Goal: Check status: Verify the current state of an ongoing process or item

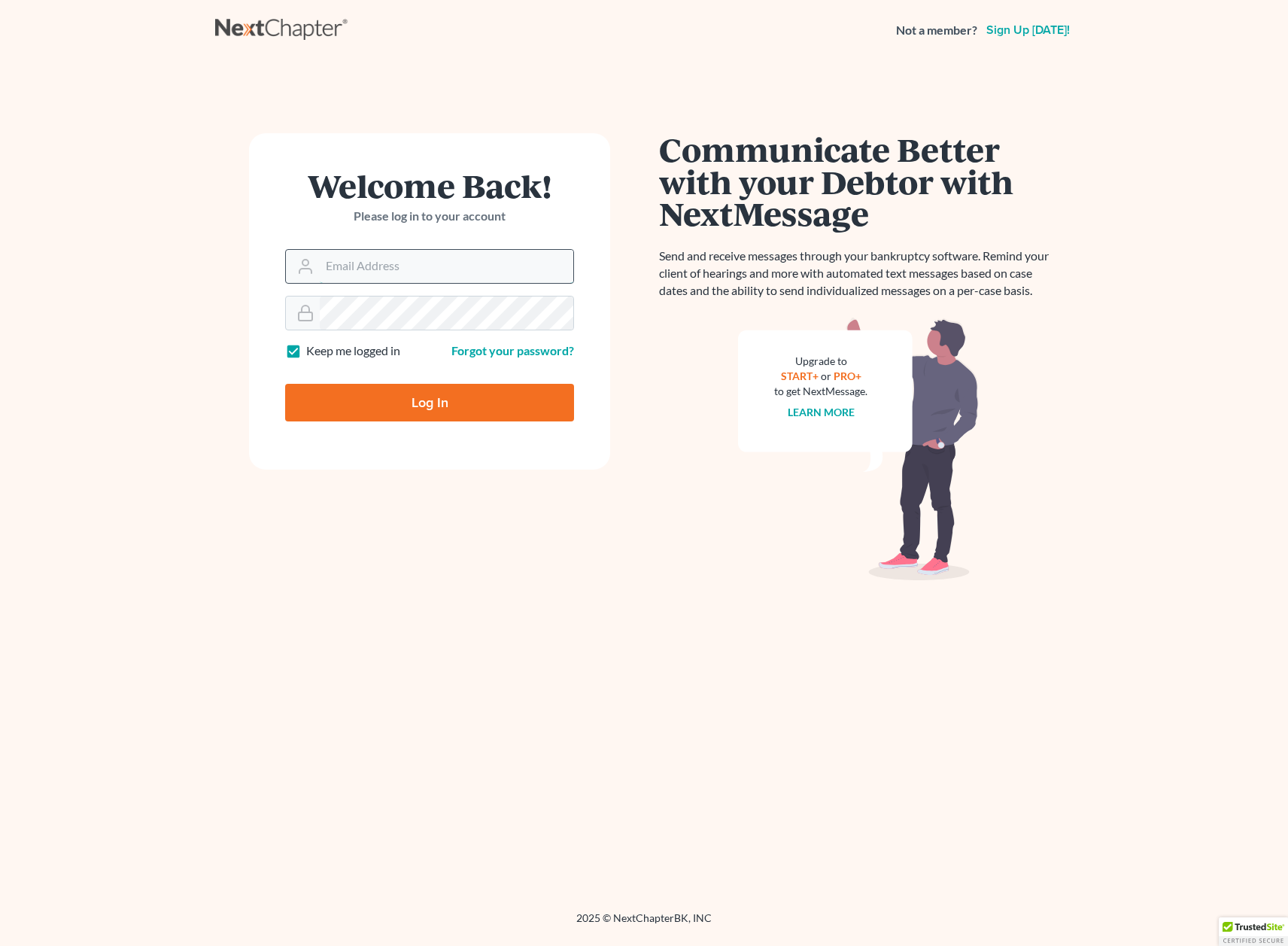
click at [347, 261] on input "Email Address" at bounding box center [446, 266] width 254 height 33
type input "camila@melichlaw.com"
type input "Thinking..."
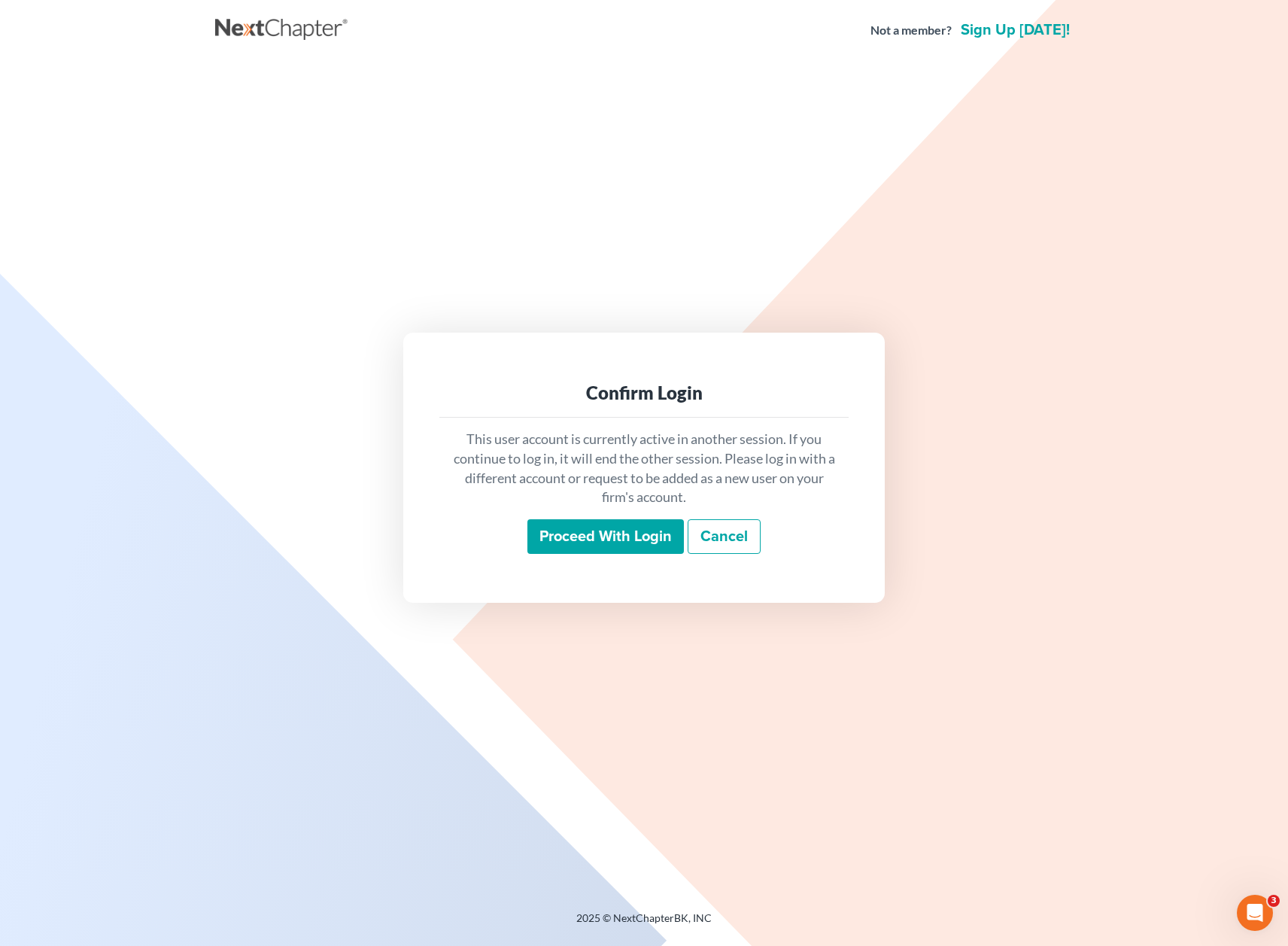
click at [559, 539] on input "Proceed with login" at bounding box center [606, 536] width 156 height 35
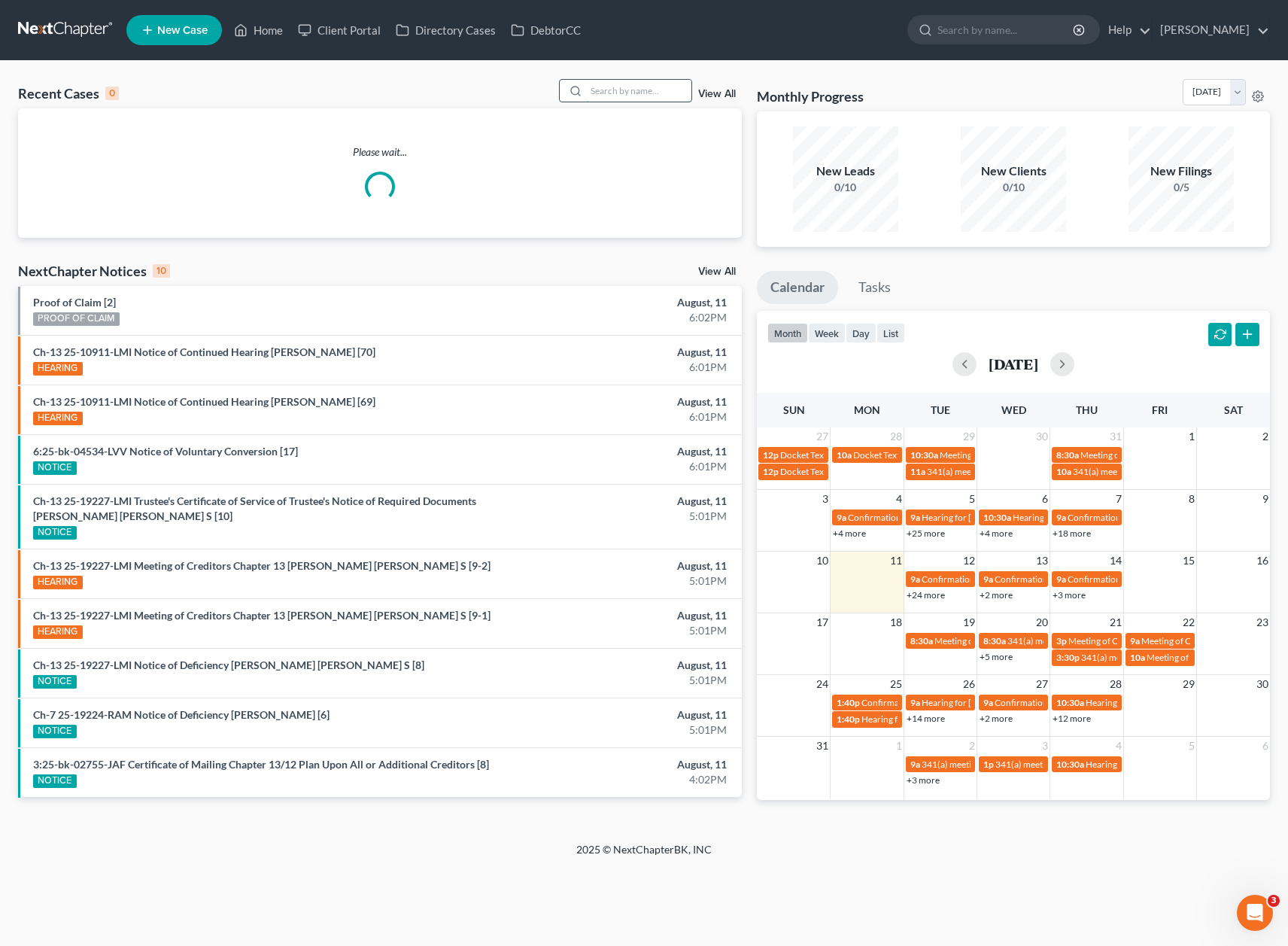
click at [620, 80] on input "search" at bounding box center [639, 90] width 106 height 22
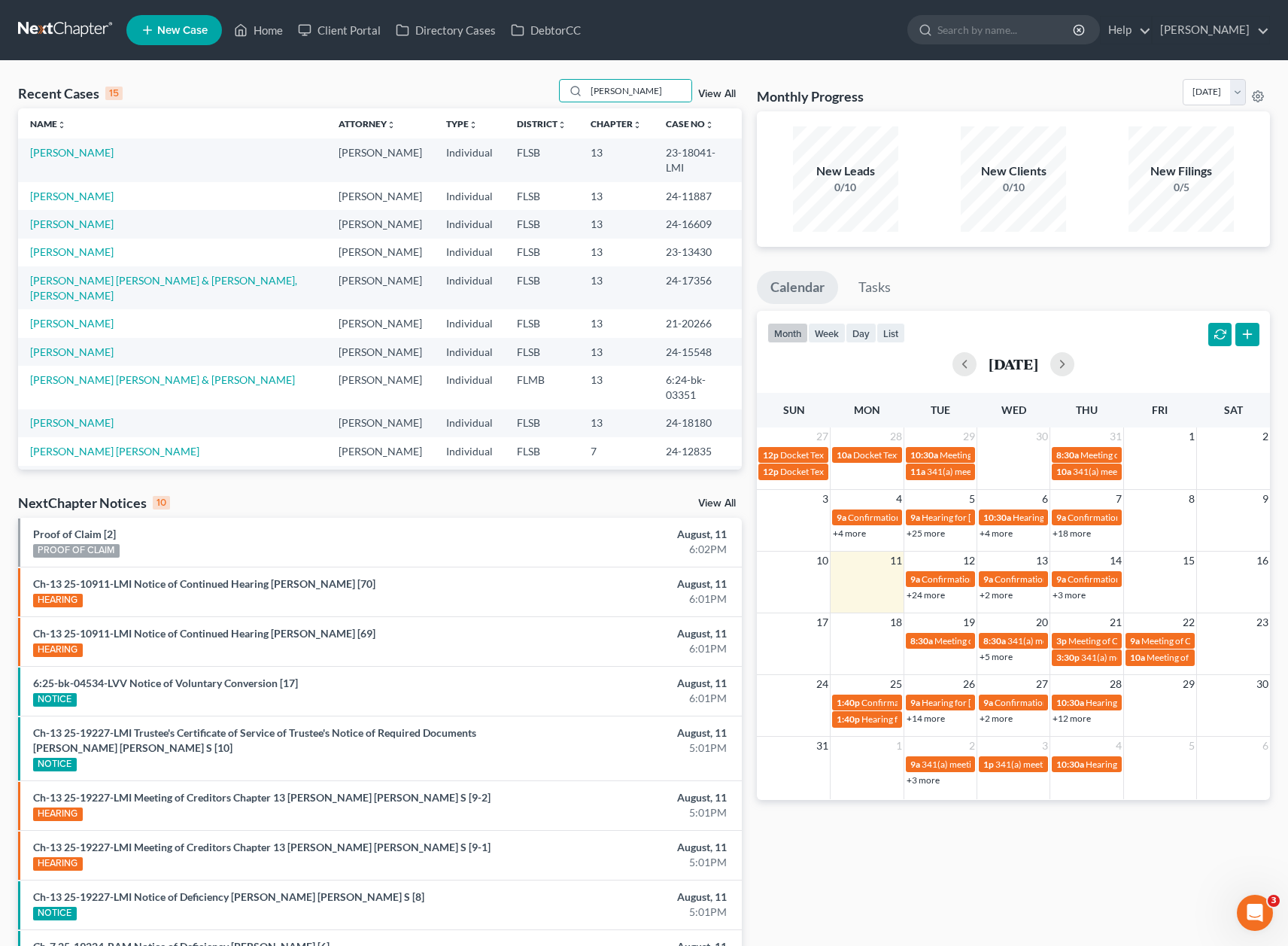
click at [427, 70] on div "Recent Cases 15 RAYCHELLE View All Name unfold_more expand_more expand_less Att…" at bounding box center [644, 566] width 1288 height 1010
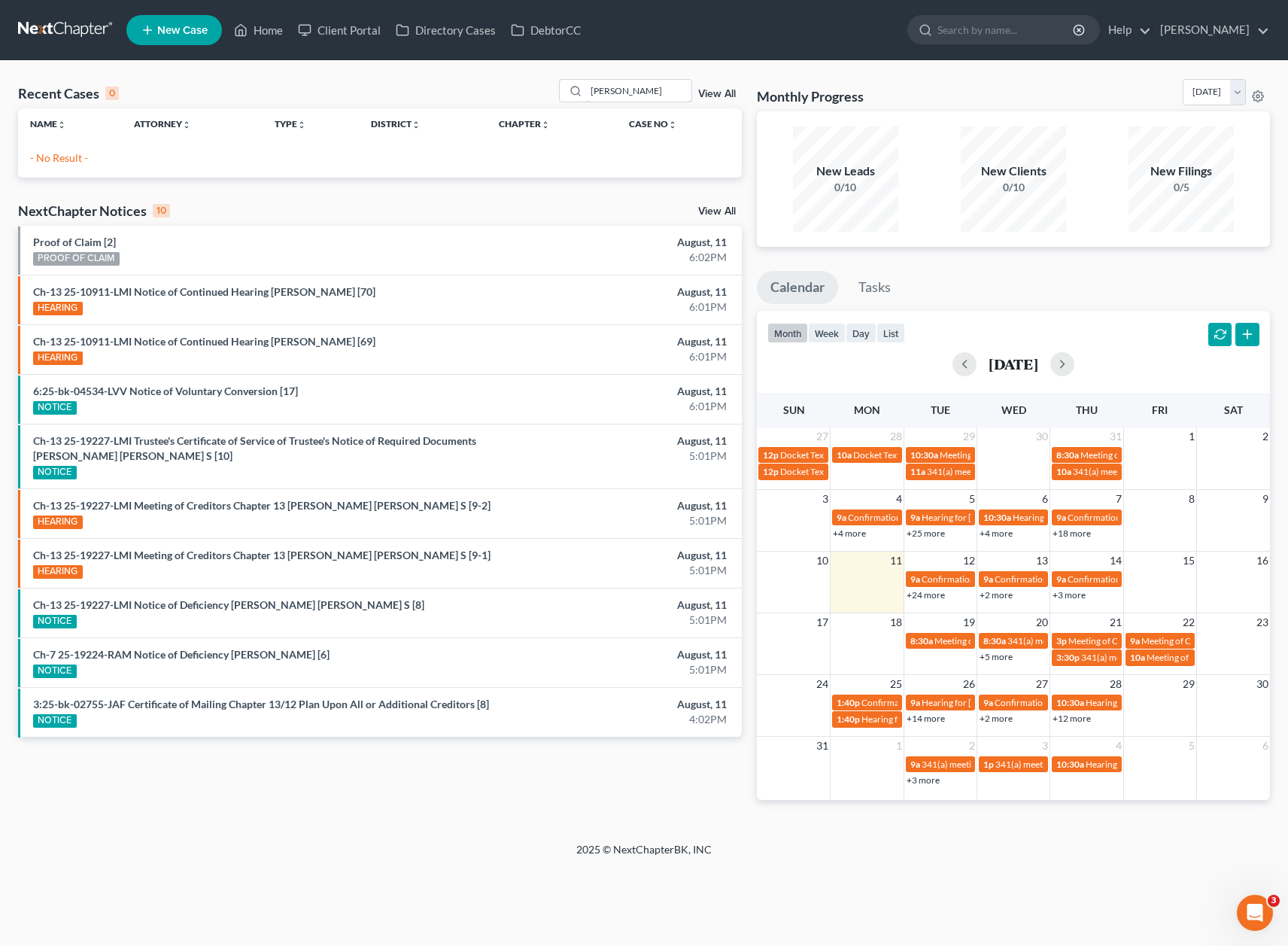
click at [617, 96] on input "RAYCHELLE" at bounding box center [639, 90] width 106 height 22
drag, startPoint x: 660, startPoint y: 93, endPoint x: 560, endPoint y: 89, distance: 100.1
click at [560, 89] on div "Recent Cases 0 RAYSHELLE View All" at bounding box center [380, 94] width 724 height 29
type input "HILL"
click at [500, 79] on div "Recent Cases 0 HILL View All" at bounding box center [380, 94] width 724 height 29
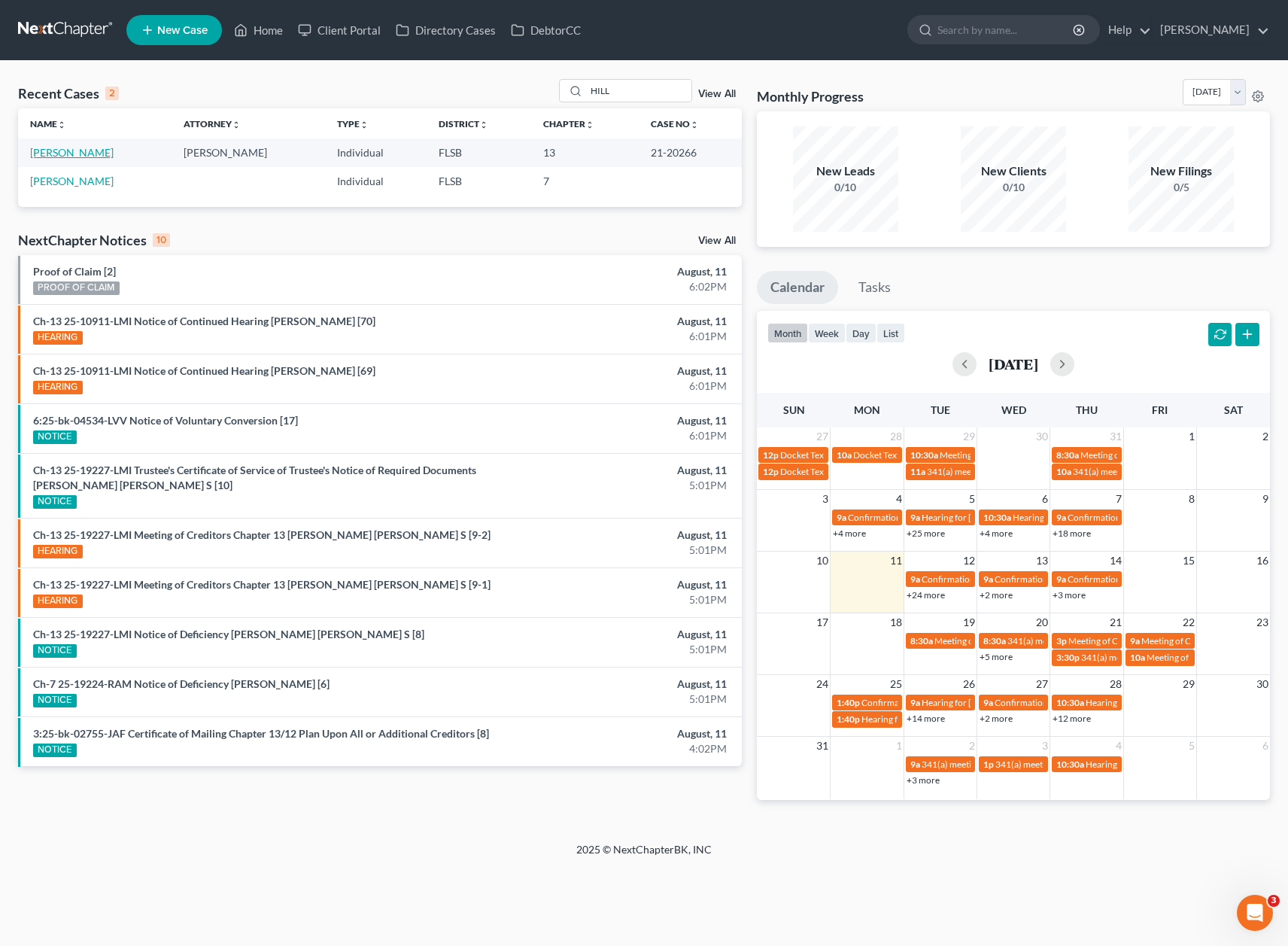
click at [45, 155] on link "Hill, Kevin" at bounding box center [72, 153] width 84 height 13
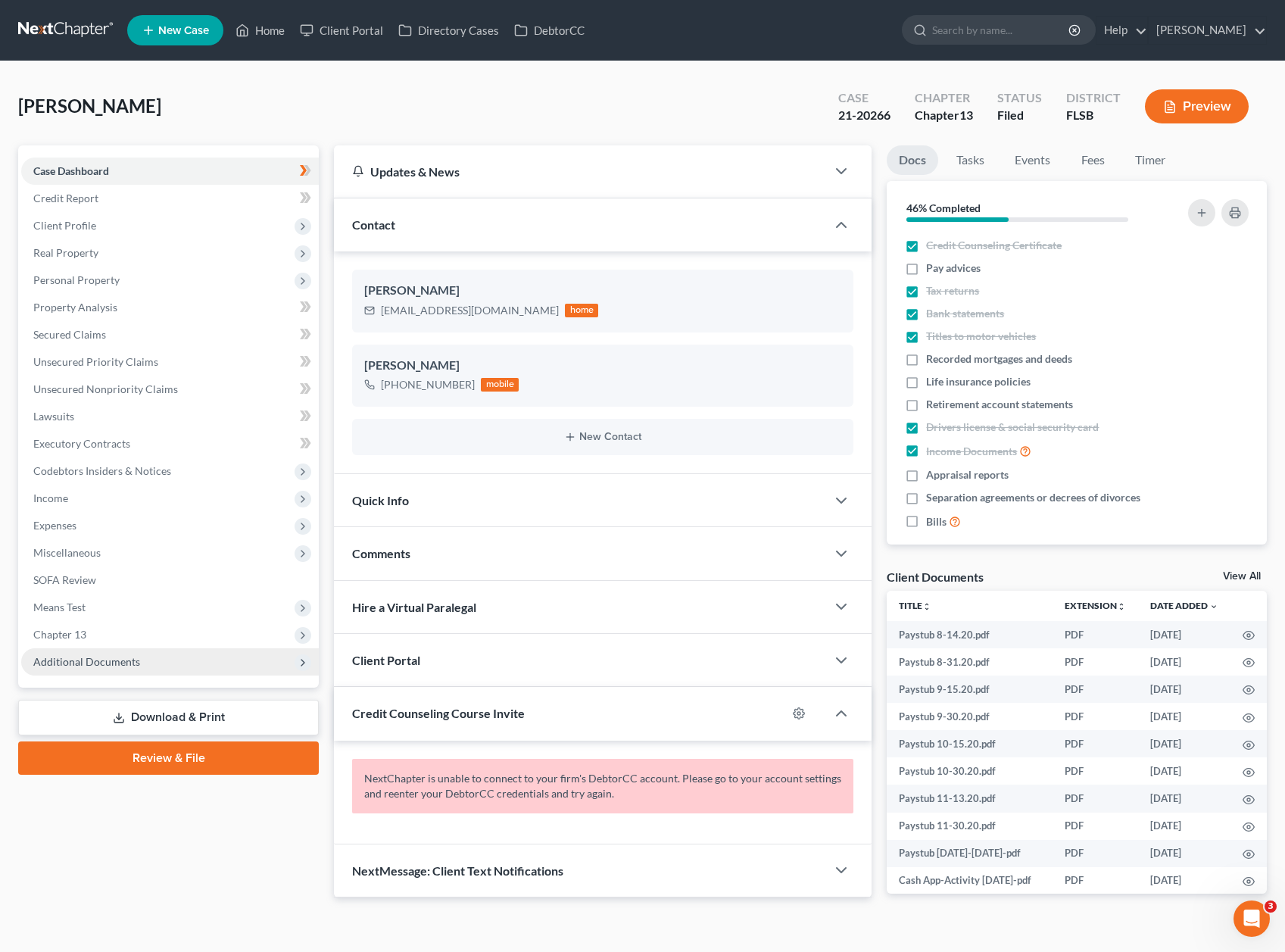
click at [92, 660] on span "Additional Documents" at bounding box center [87, 661] width 106 height 13
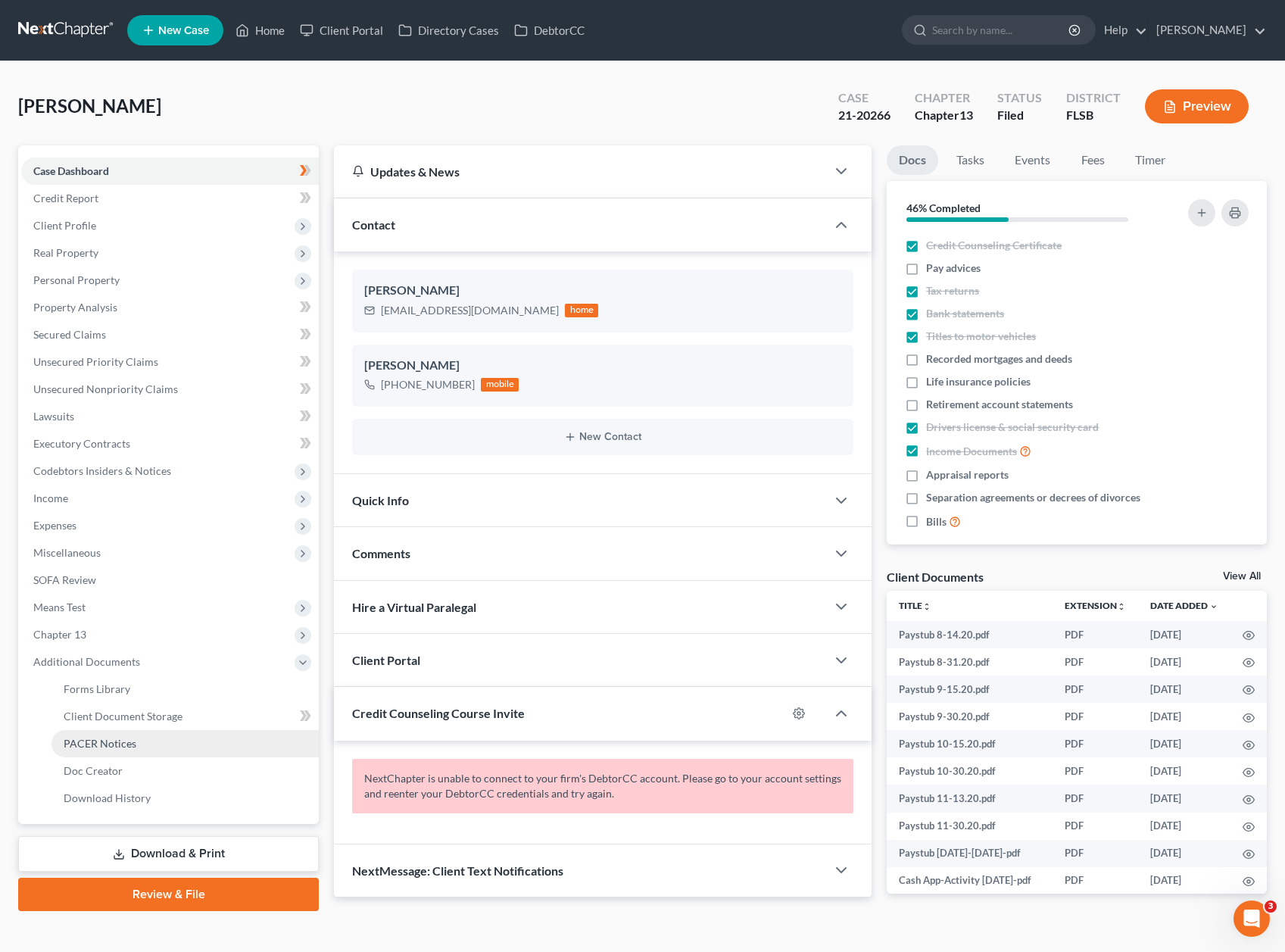
click at [92, 747] on span "PACER Notices" at bounding box center [100, 743] width 73 height 13
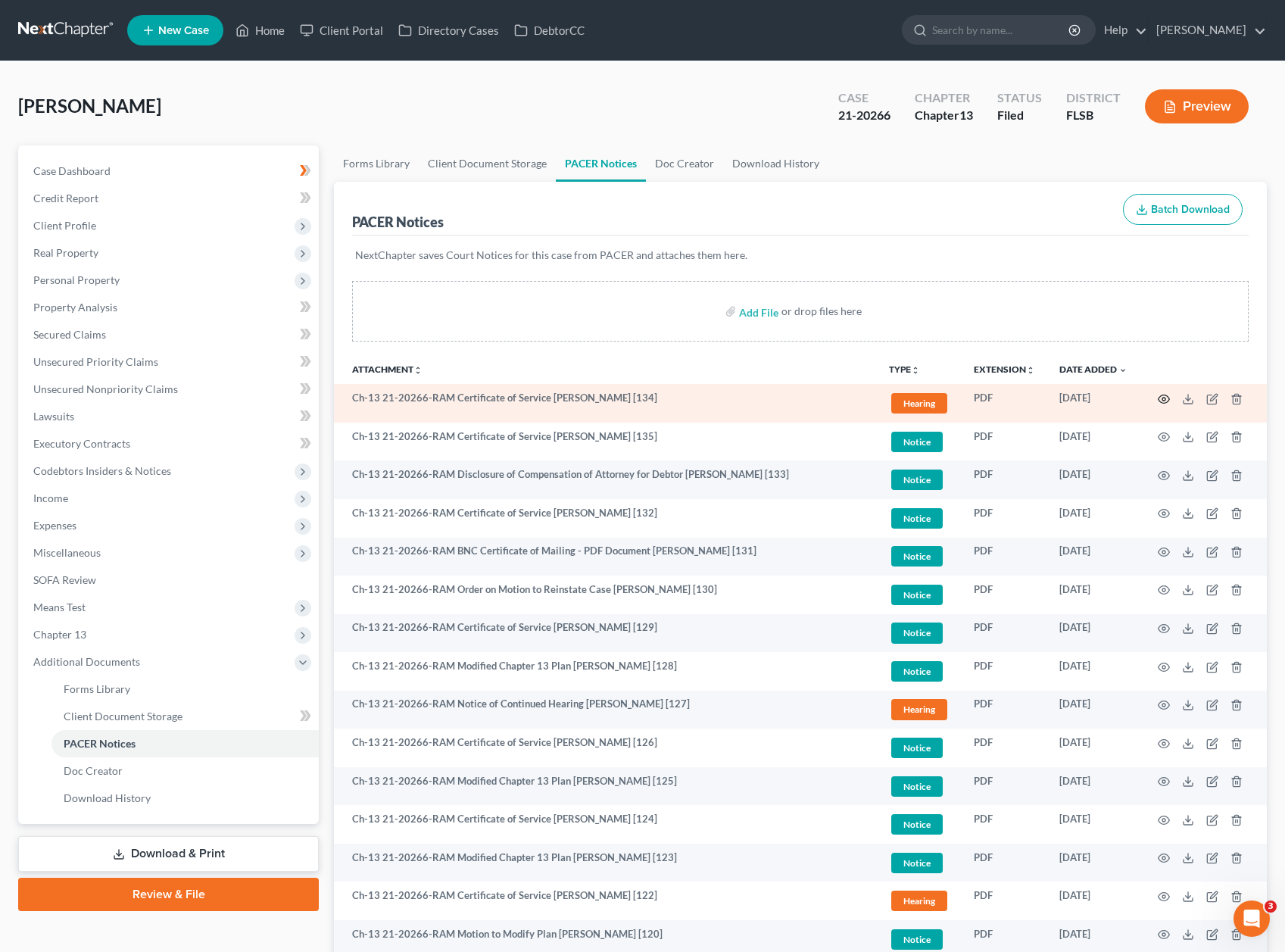
click at [1166, 398] on icon "button" at bounding box center [1164, 399] width 12 height 12
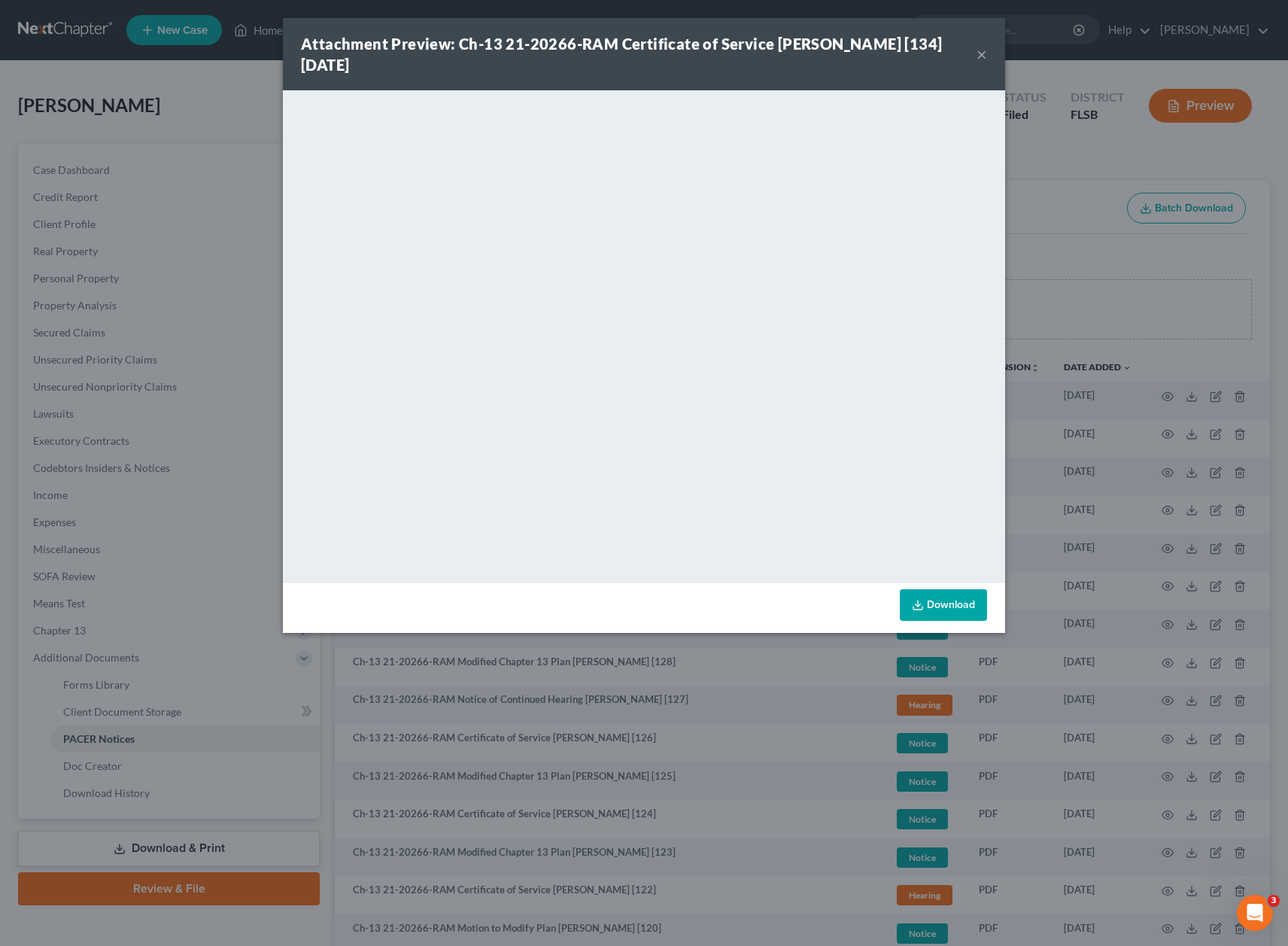
click at [1008, 149] on div "Attachment Preview: Ch-13 21-20266-RAM Certificate of Service Kevin Hill [134] …" at bounding box center [644, 473] width 1288 height 946
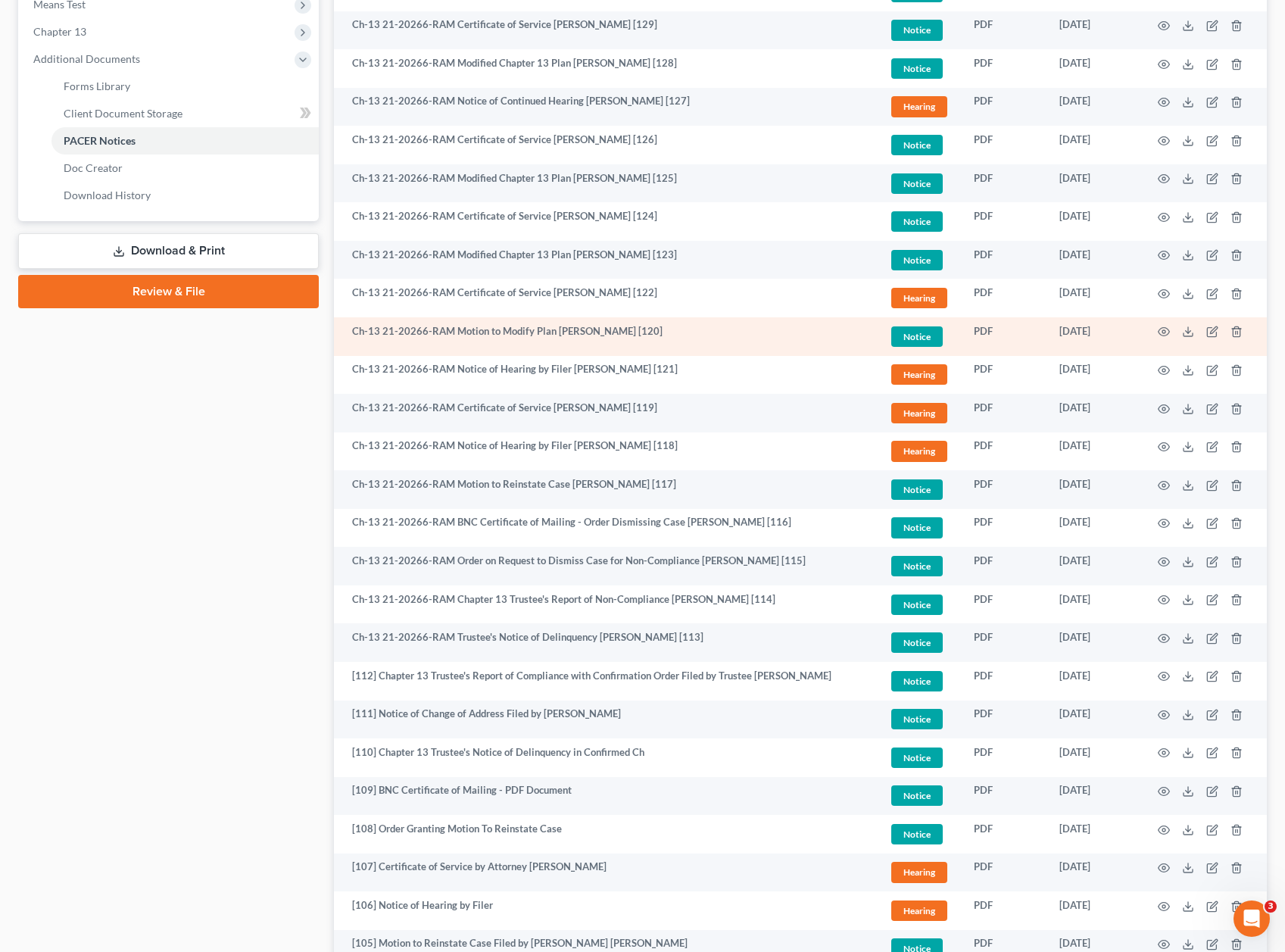
scroll to position [603, 0]
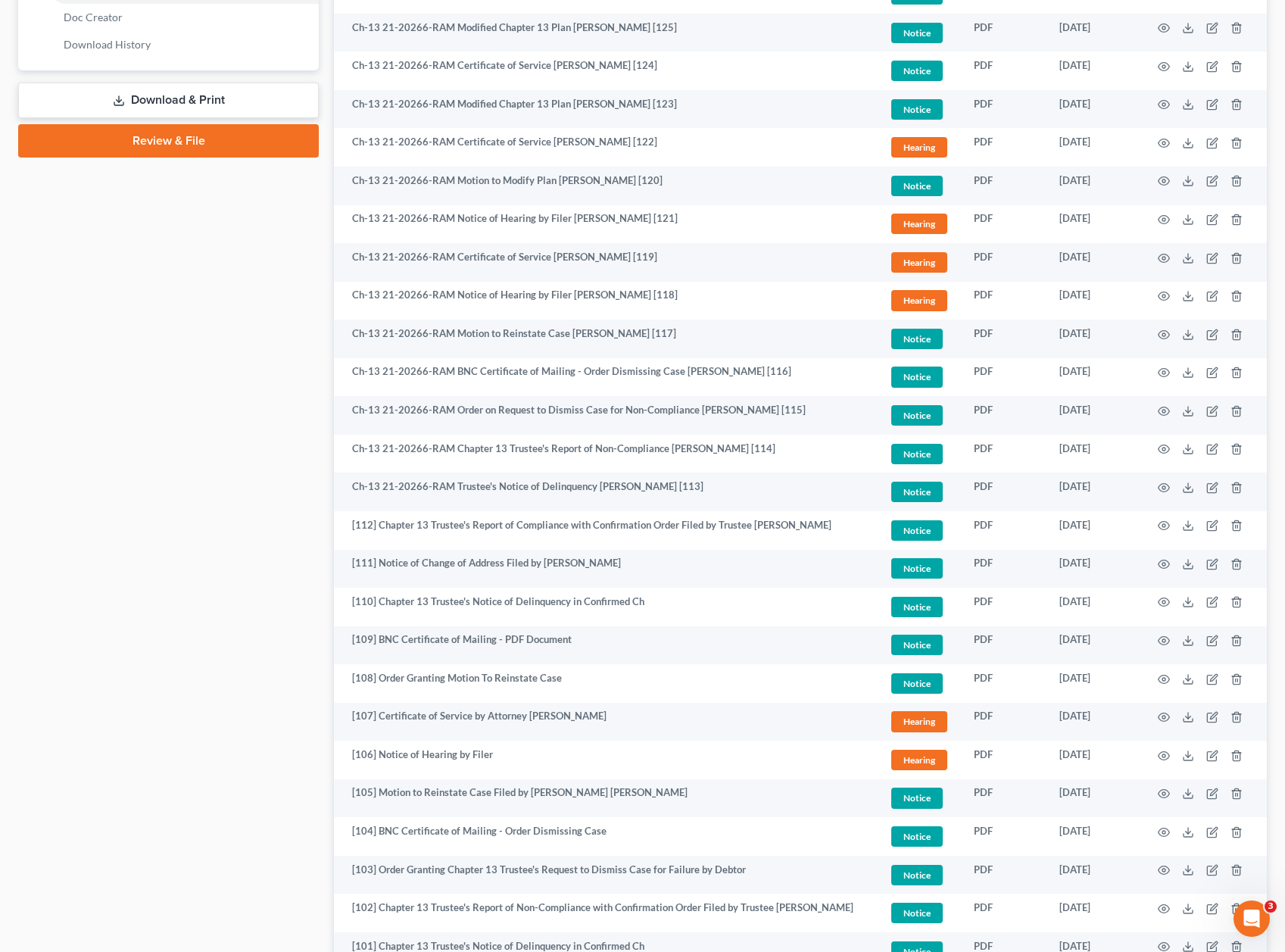
click at [245, 599] on div "Case Dashboard Payments Invoices Payments Payments Credit Report Client Profile" at bounding box center [169, 268] width 316 height 1754
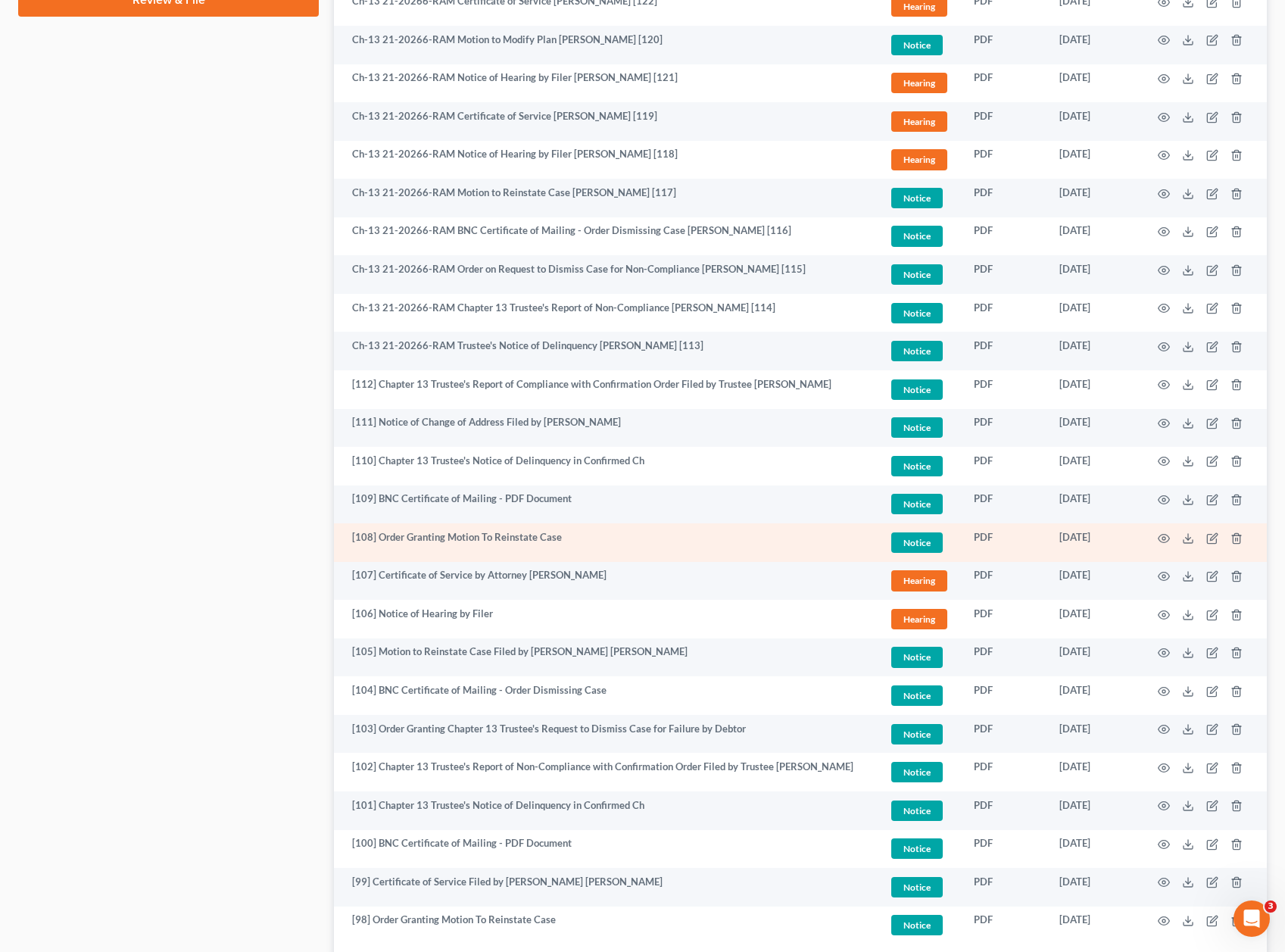
scroll to position [1005, 0]
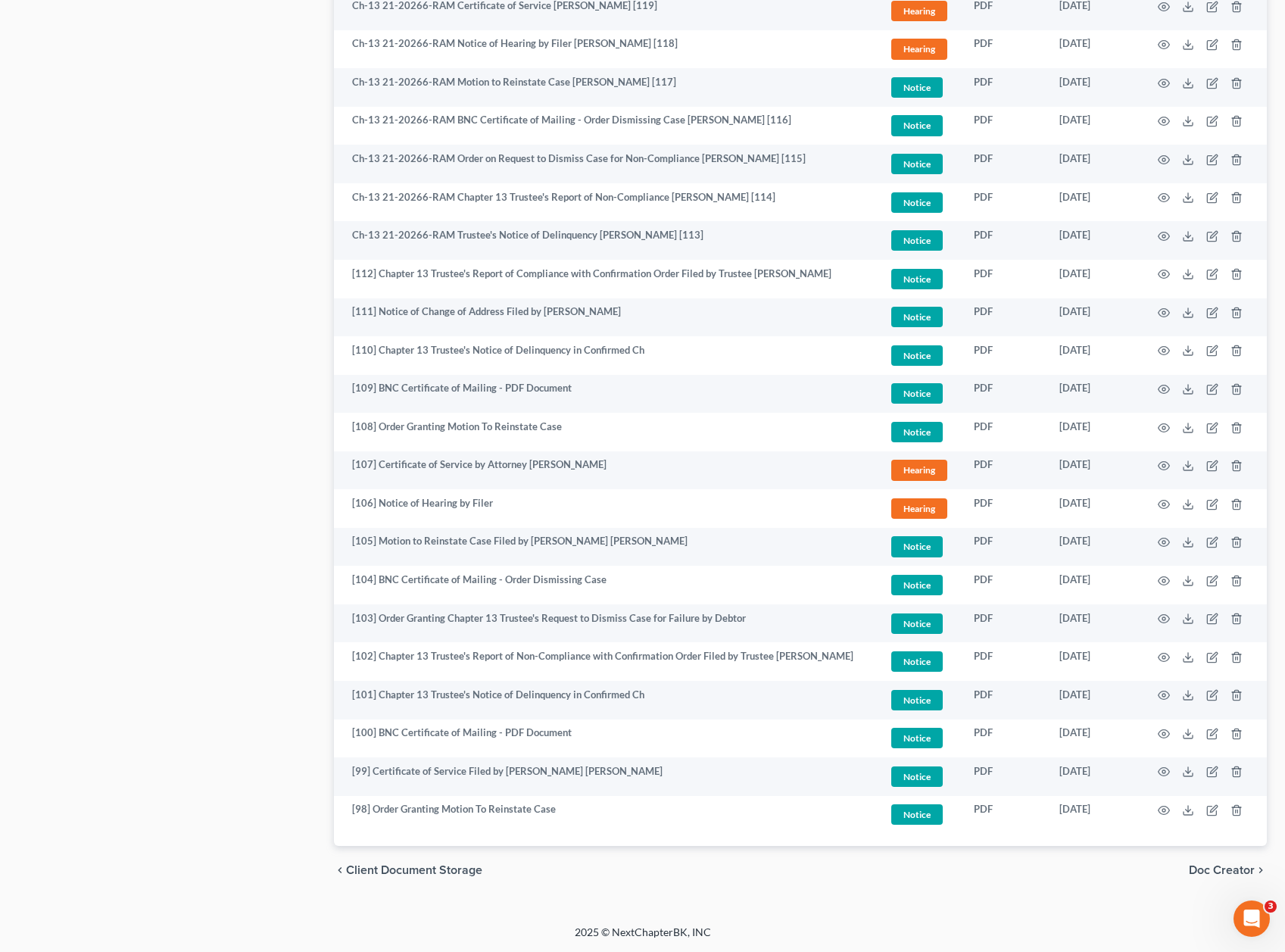
click at [247, 670] on div "Case Dashboard Payments Invoices Payments Payments Credit Report Client Profile" at bounding box center [169, 17] width 316 height 1754
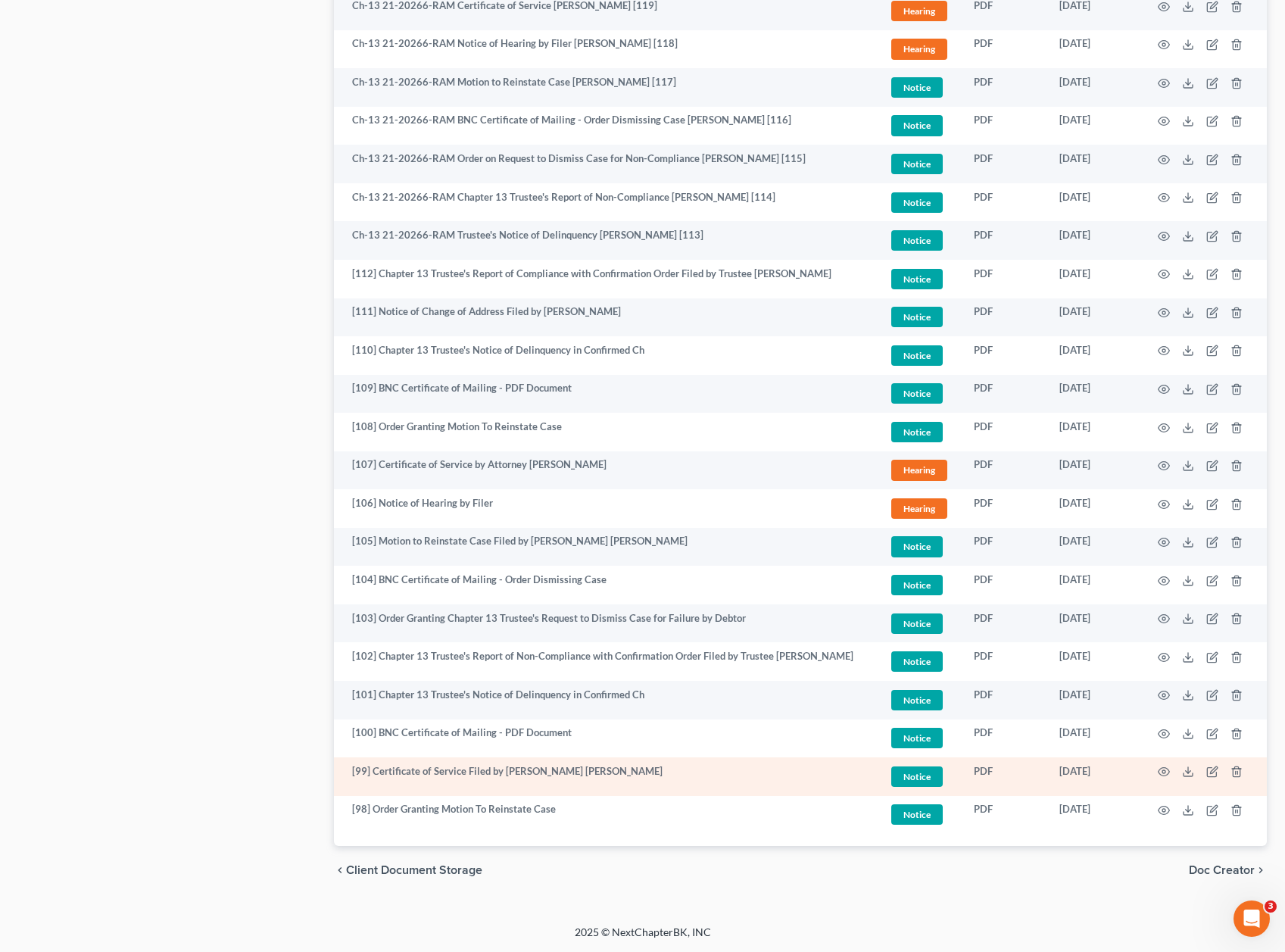
scroll to position [0, 0]
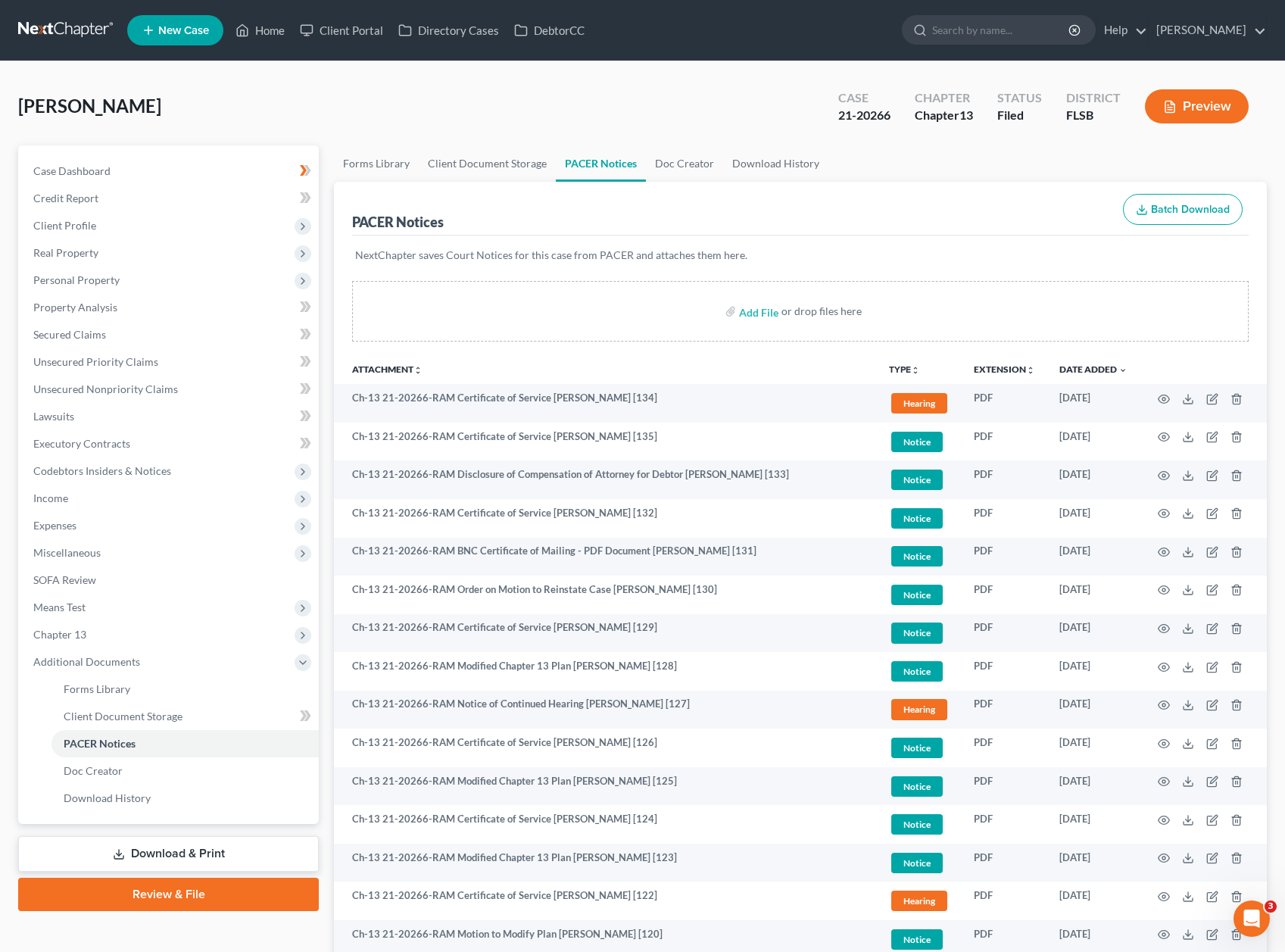
click at [426, 103] on div "Hill, Kevin Upgraded Case 21-20266 Chapter Chapter 13 Status Filed District FLS…" at bounding box center [642, 112] width 1249 height 66
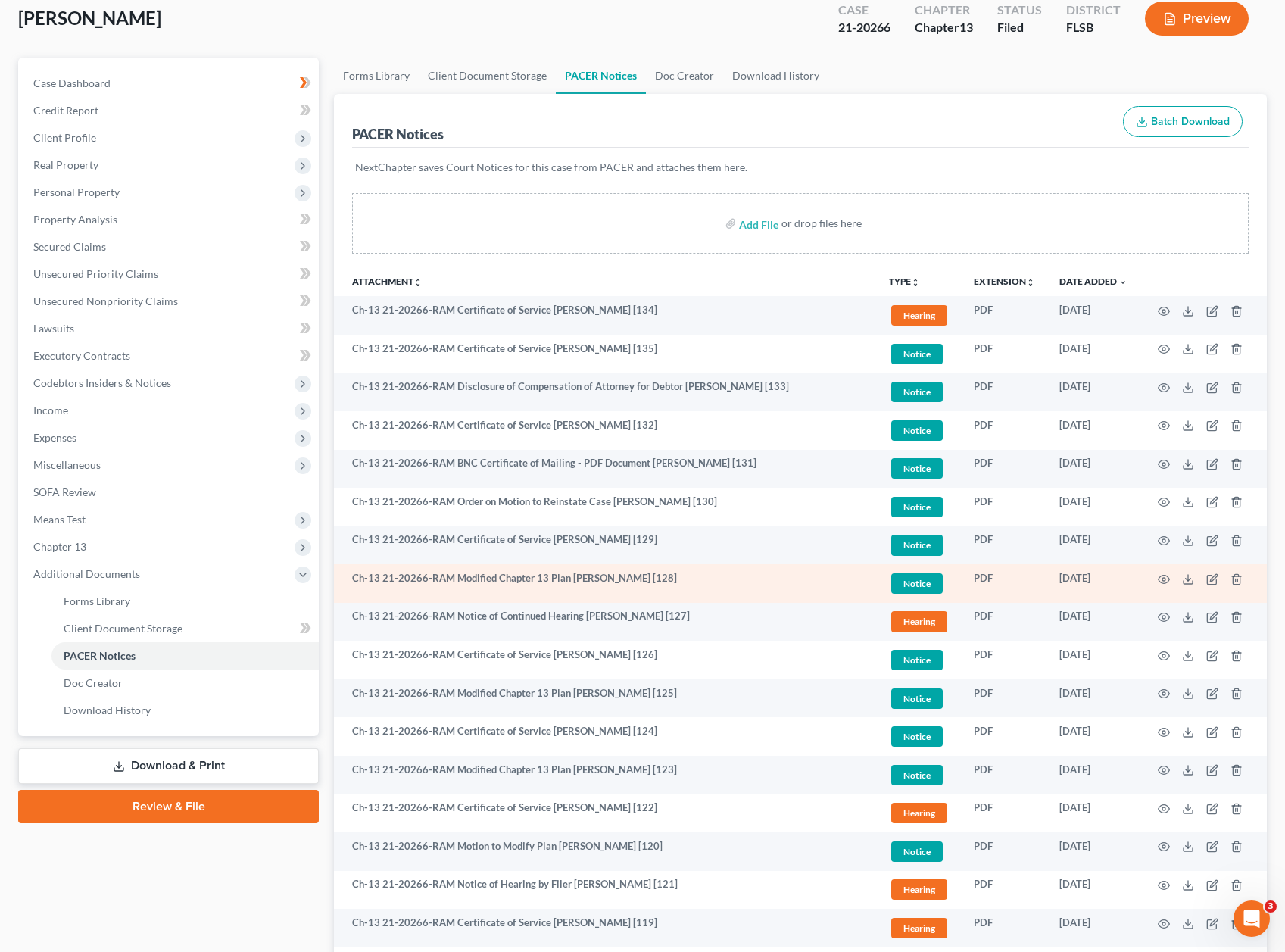
scroll to position [97, 0]
